Goal: Check status: Check status

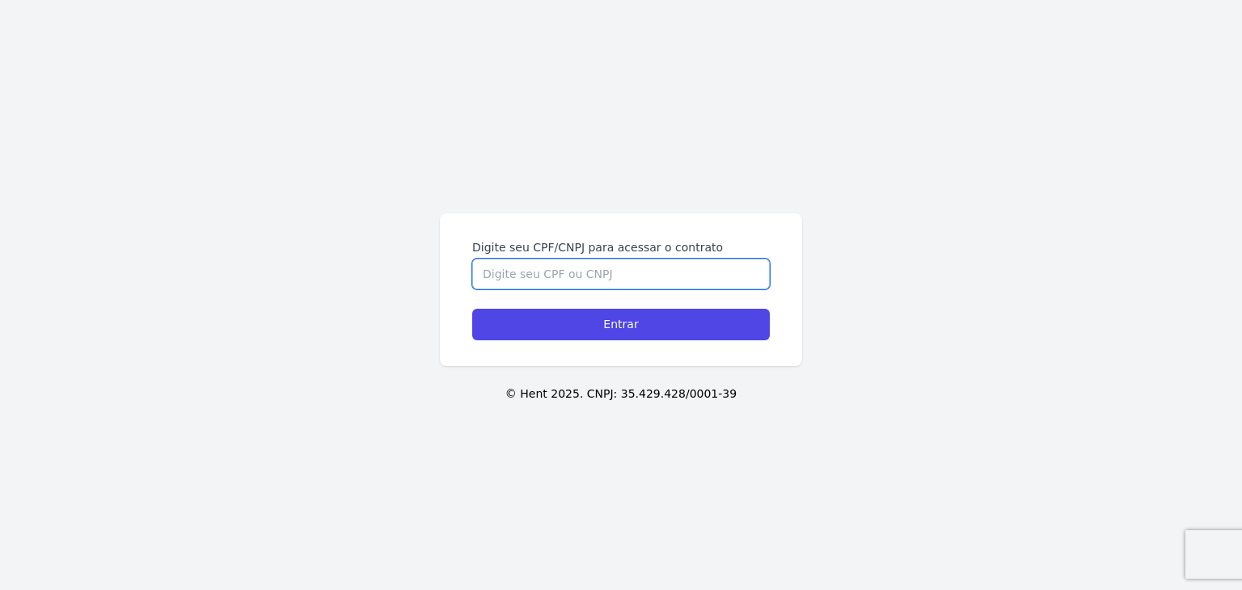
click at [560, 268] on input "Digite seu CPF/CNPJ para acessar o contrato" at bounding box center [621, 274] width 298 height 31
paste input "538.027.458-76"
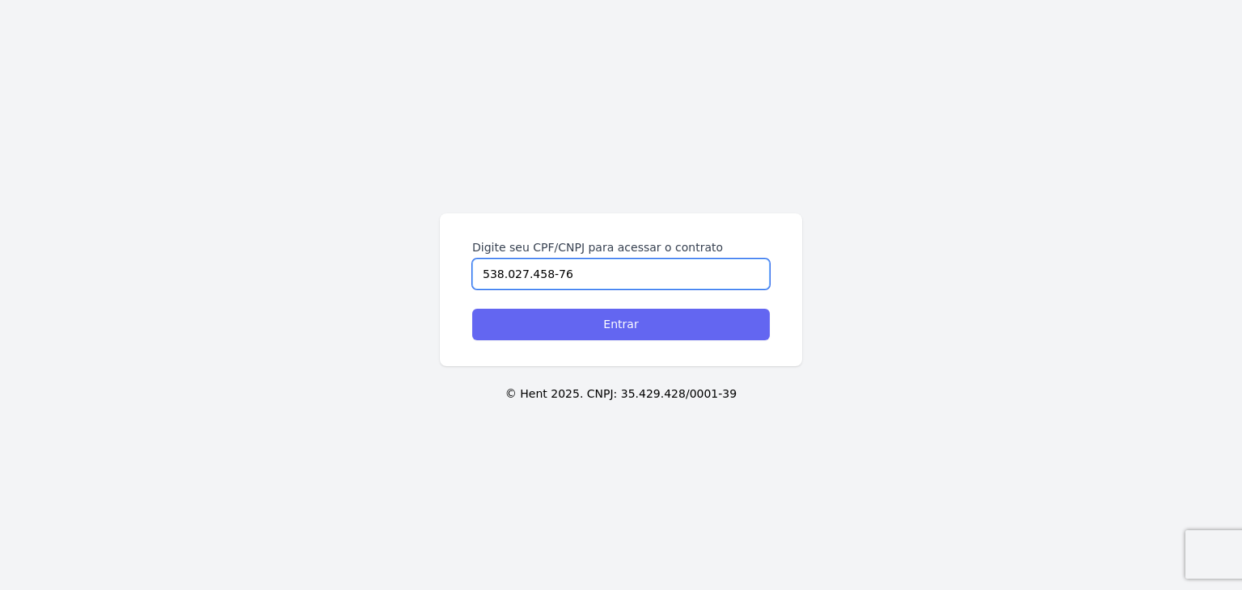
type input "538.027.458-76"
click at [597, 311] on input "Entrar" at bounding box center [621, 325] width 298 height 32
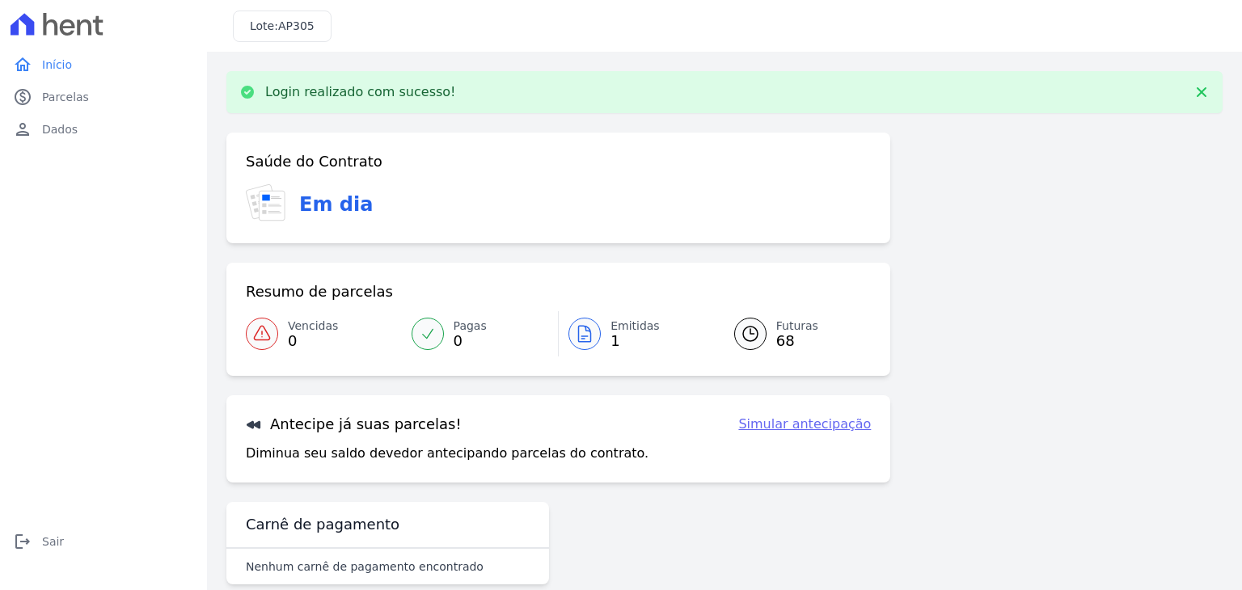
click at [641, 335] on span "1" at bounding box center [635, 341] width 49 height 13
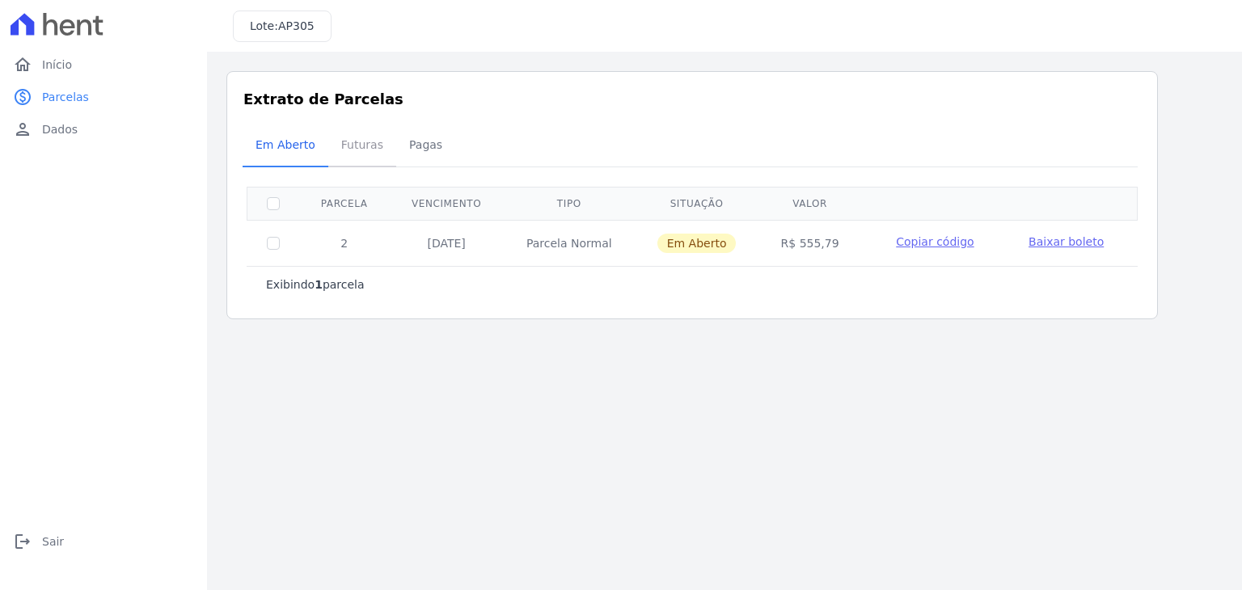
click at [362, 152] on span "Futuras" at bounding box center [362, 145] width 61 height 32
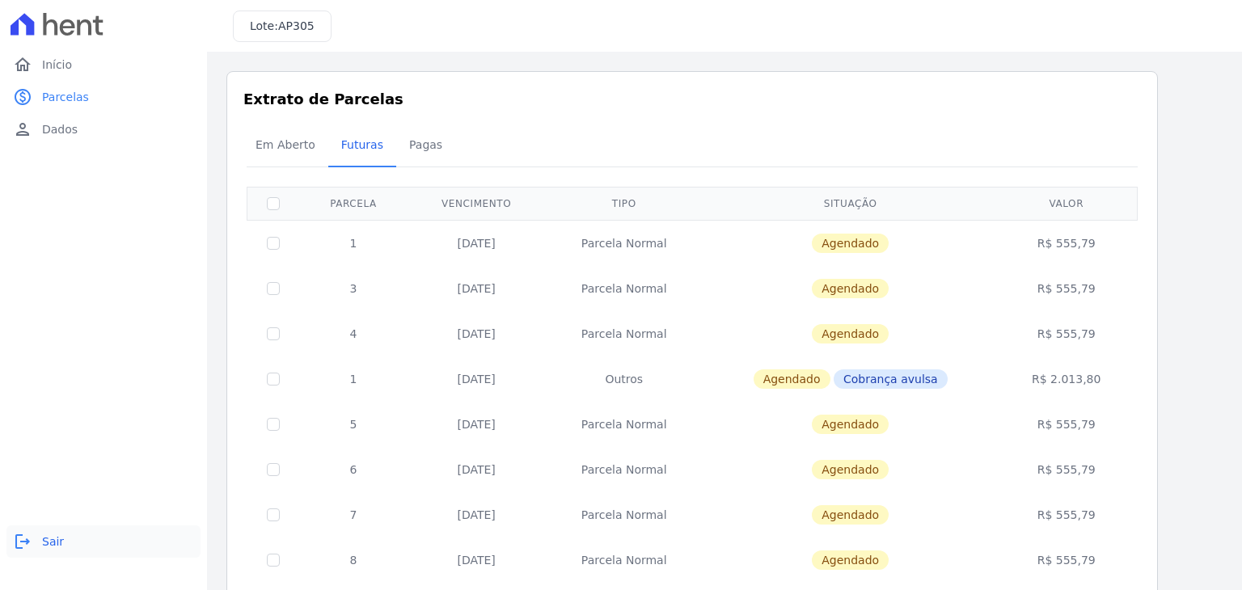
click at [28, 547] on icon "logout" at bounding box center [22, 541] width 19 height 19
